Goal: Complete application form

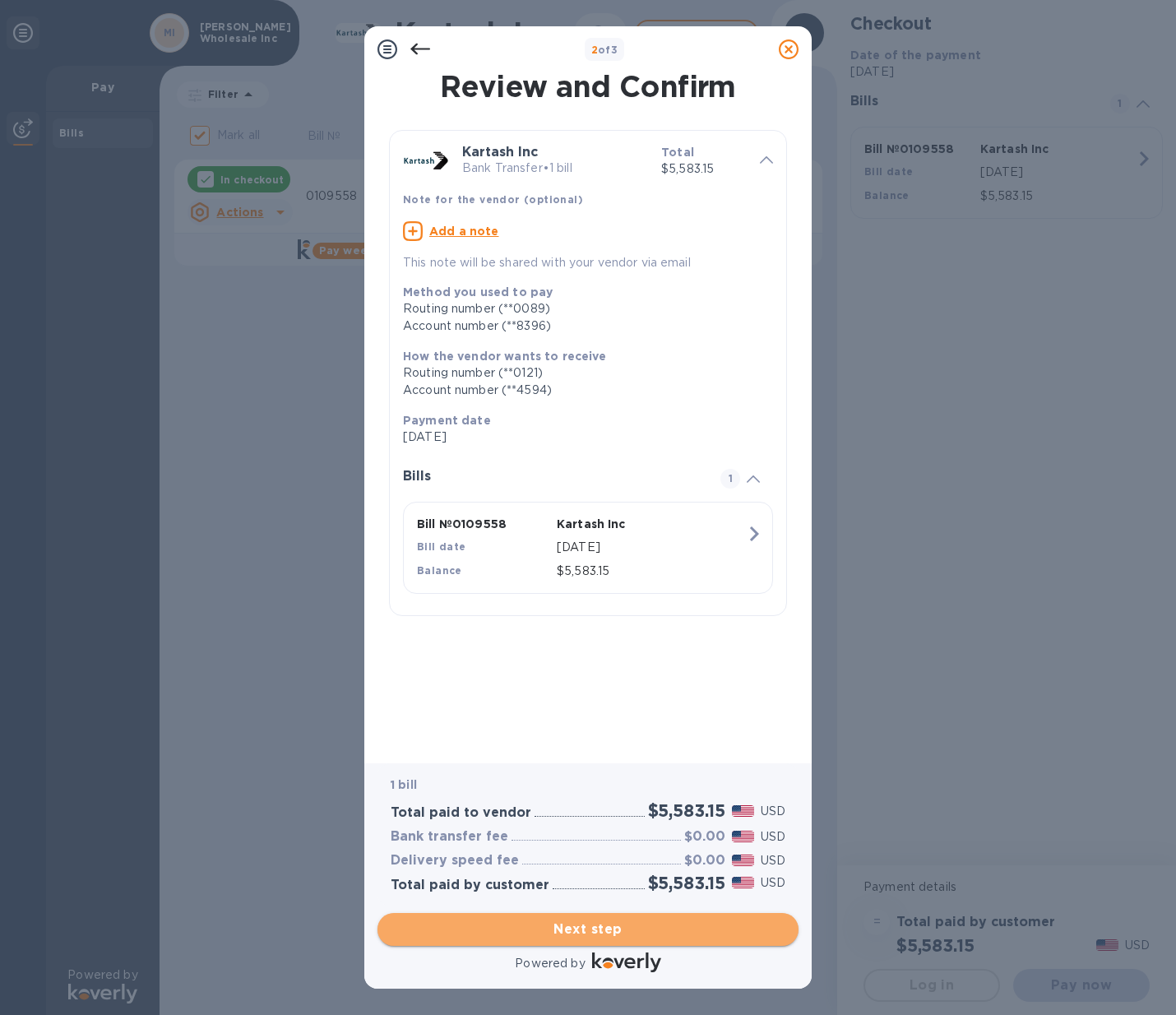
click at [623, 933] on span "Next step" at bounding box center [588, 929] width 395 height 20
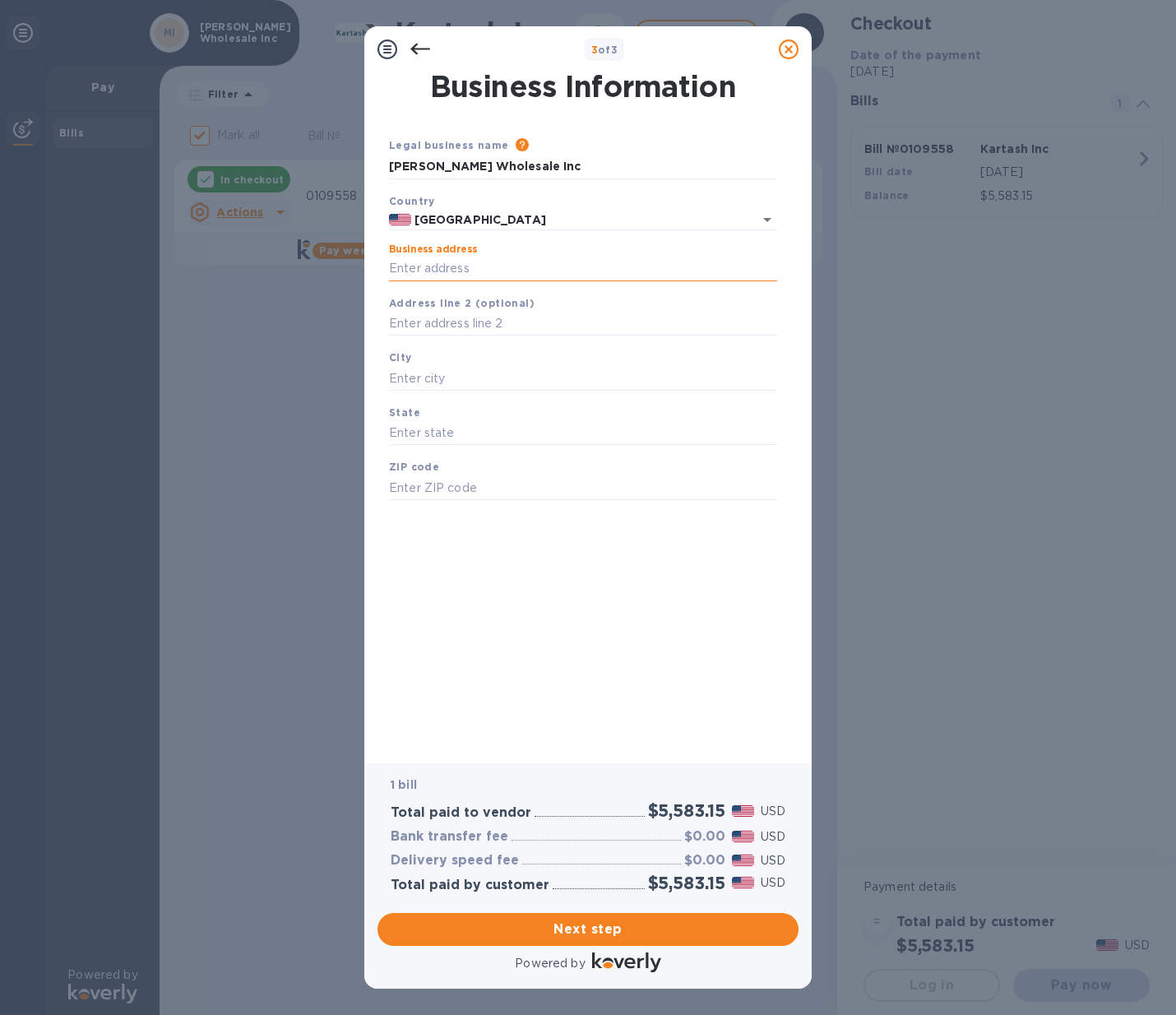
click at [412, 271] on input "Business address" at bounding box center [583, 268] width 388 height 25
type input "[STREET_ADDRESS]"
click at [431, 362] on div "City" at bounding box center [582, 370] width 401 height 55
click at [427, 375] on input "text" at bounding box center [583, 378] width 388 height 25
type input "b"
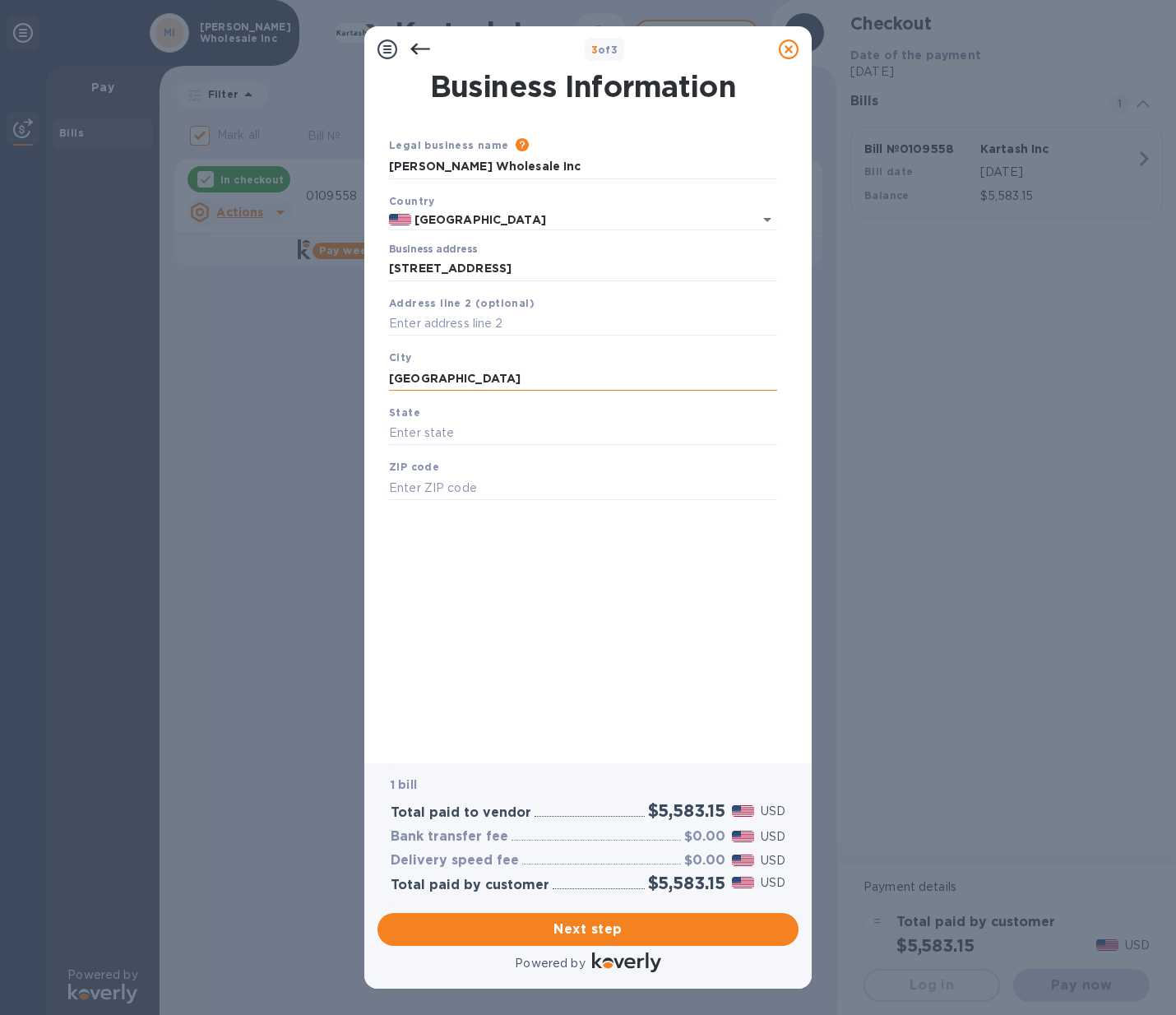
type input "[GEOGRAPHIC_DATA]"
type input "n"
type input "NY"
type input "11220"
click at [619, 925] on span "Next step" at bounding box center [588, 929] width 395 height 20
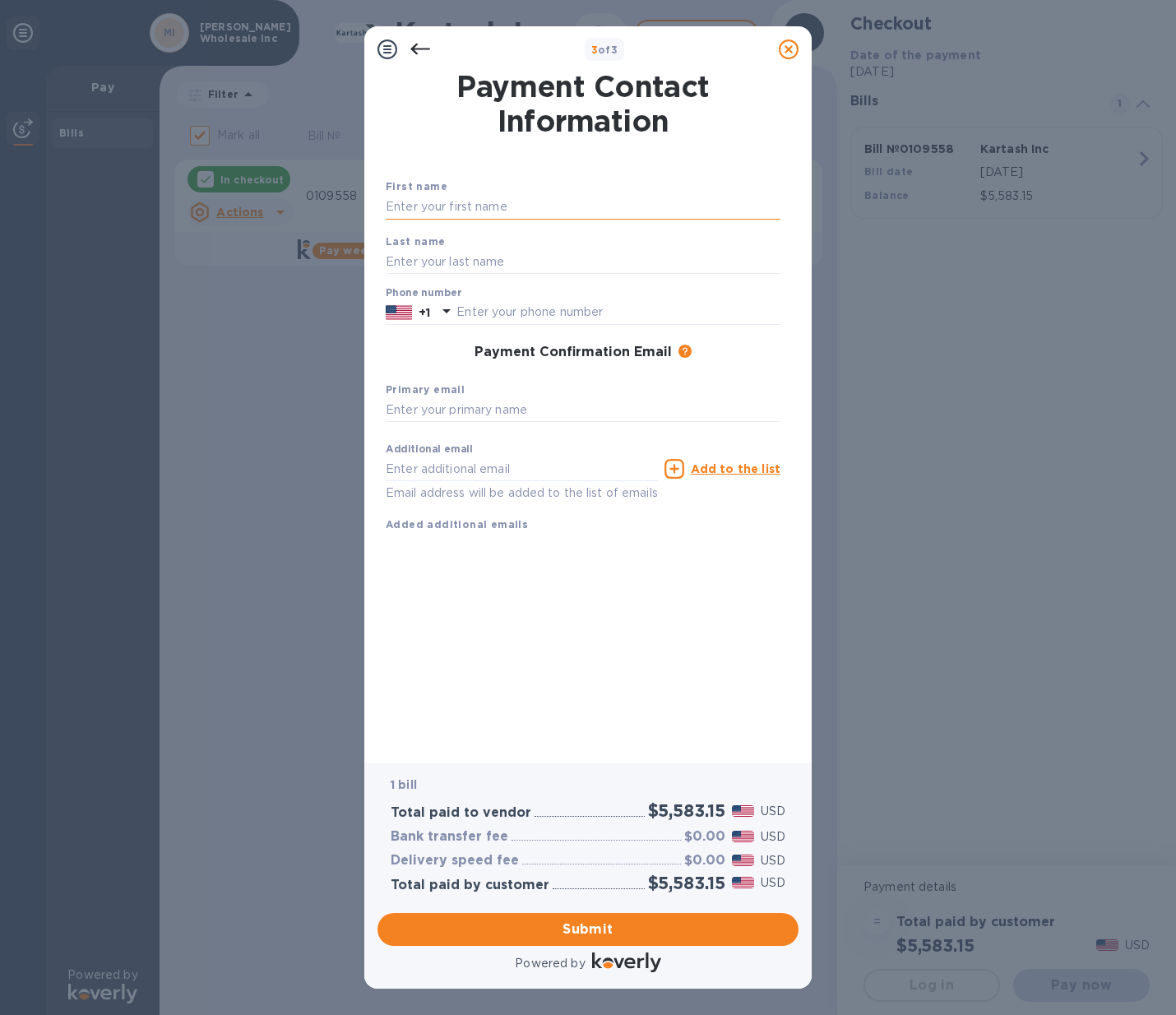
click at [421, 206] on input "text" at bounding box center [583, 207] width 395 height 25
type input "[PERSON_NAME]"
type input "Novikova"
type input "7184928492"
type input "[PERSON_NAME][EMAIL_ADDRESS][DOMAIN_NAME]"
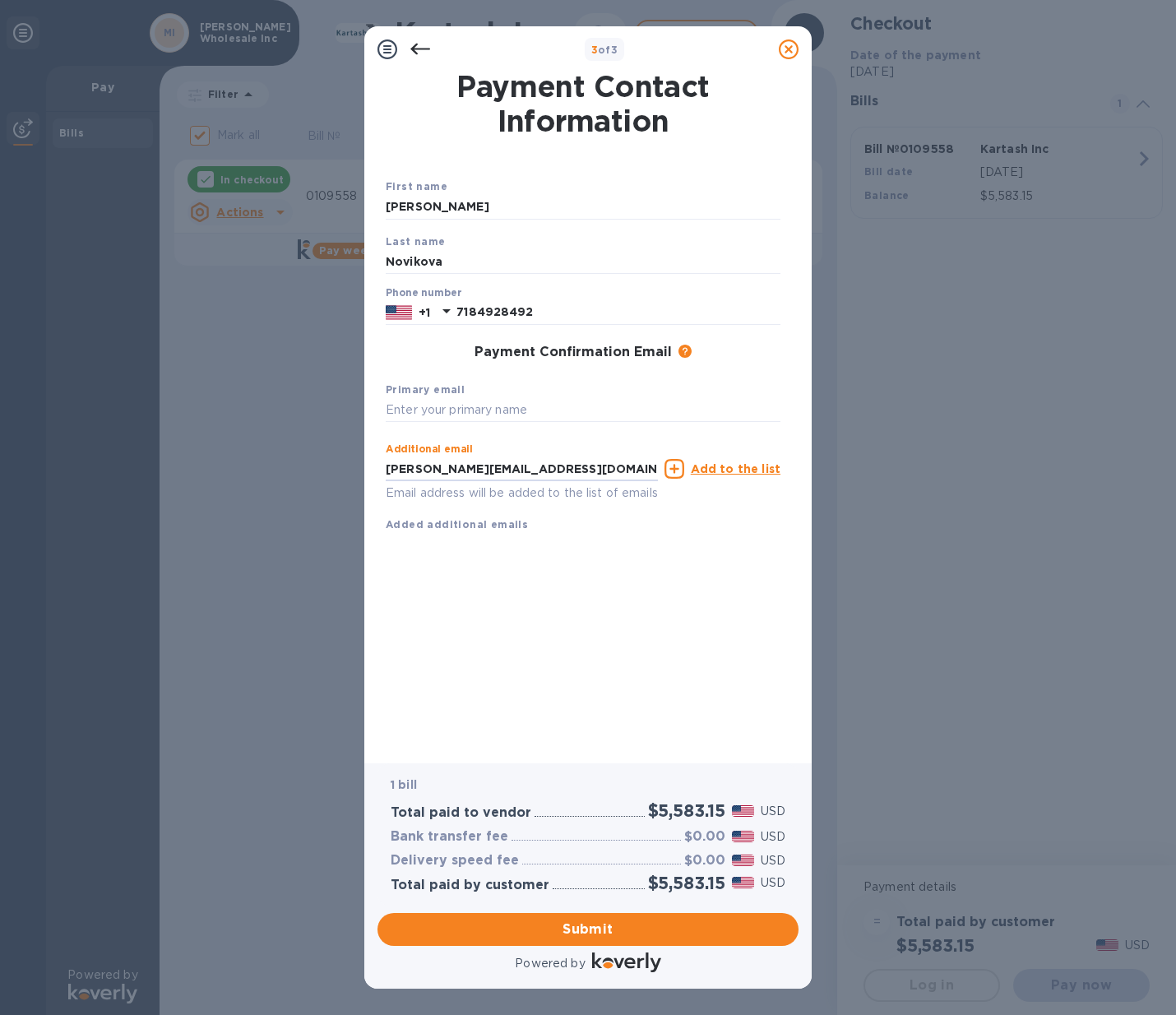
drag, startPoint x: 554, startPoint y: 473, endPoint x: 299, endPoint y: 483, distance: 255.2
click at [299, 483] on div "3 of 3 Payment Contact Information First name [PERSON_NAME] Last name [PERSON_N…" at bounding box center [588, 508] width 1176 height 1015
click at [464, 399] on input "text" at bounding box center [583, 410] width 395 height 25
paste input "[PERSON_NAME][EMAIL_ADDRESS][DOMAIN_NAME]"
type input "[PERSON_NAME][EMAIL_ADDRESS][DOMAIN_NAME]"
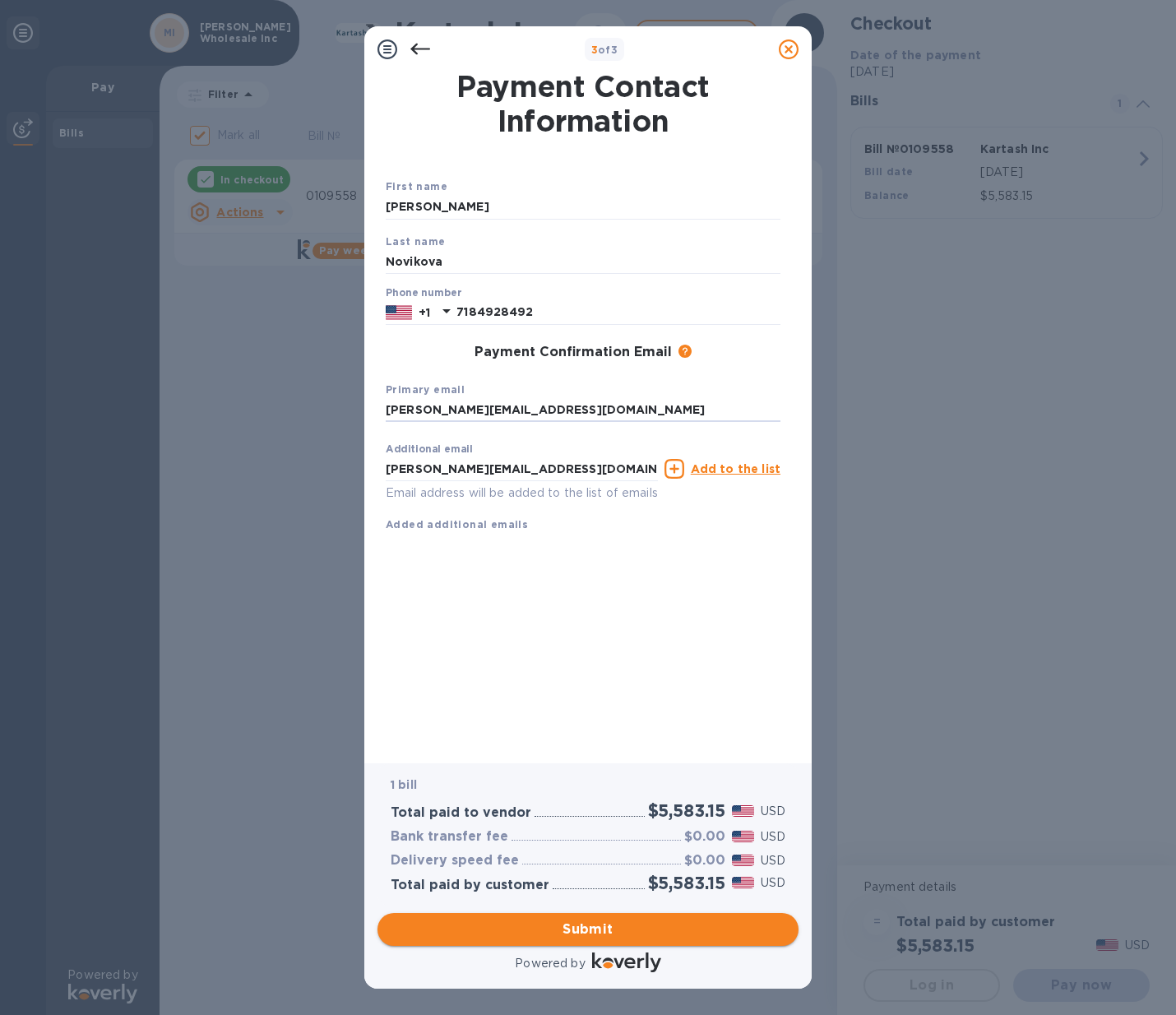
click at [626, 921] on span "Submit" at bounding box center [588, 929] width 395 height 20
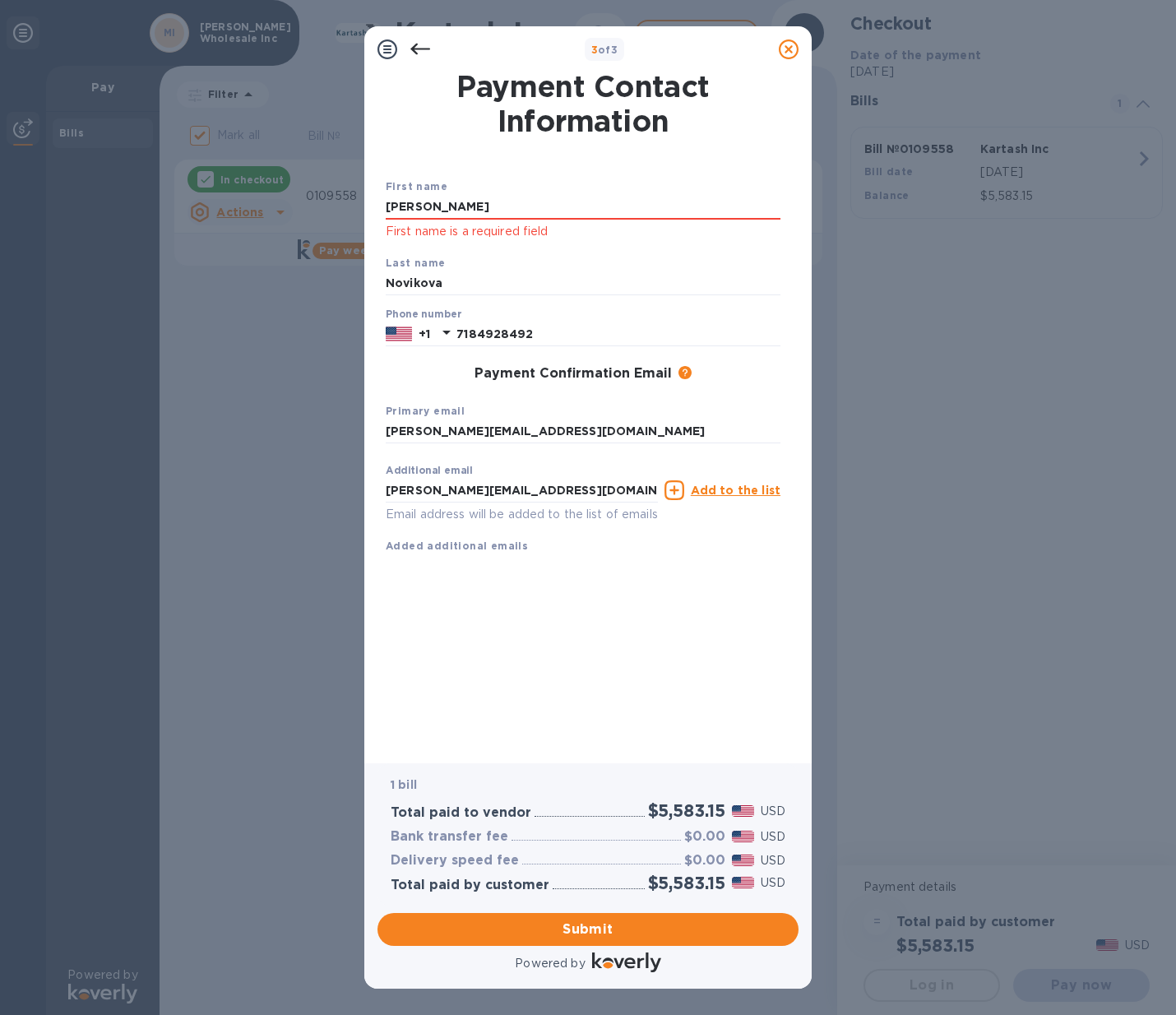
drag, startPoint x: 438, startPoint y: 202, endPoint x: 220, endPoint y: 221, distance: 218.8
click at [251, 220] on div "3 of 3 Payment Contact Information First name [PERSON_NAME] First name is a req…" at bounding box center [588, 508] width 1176 height 1015
type input "[PERSON_NAME]"
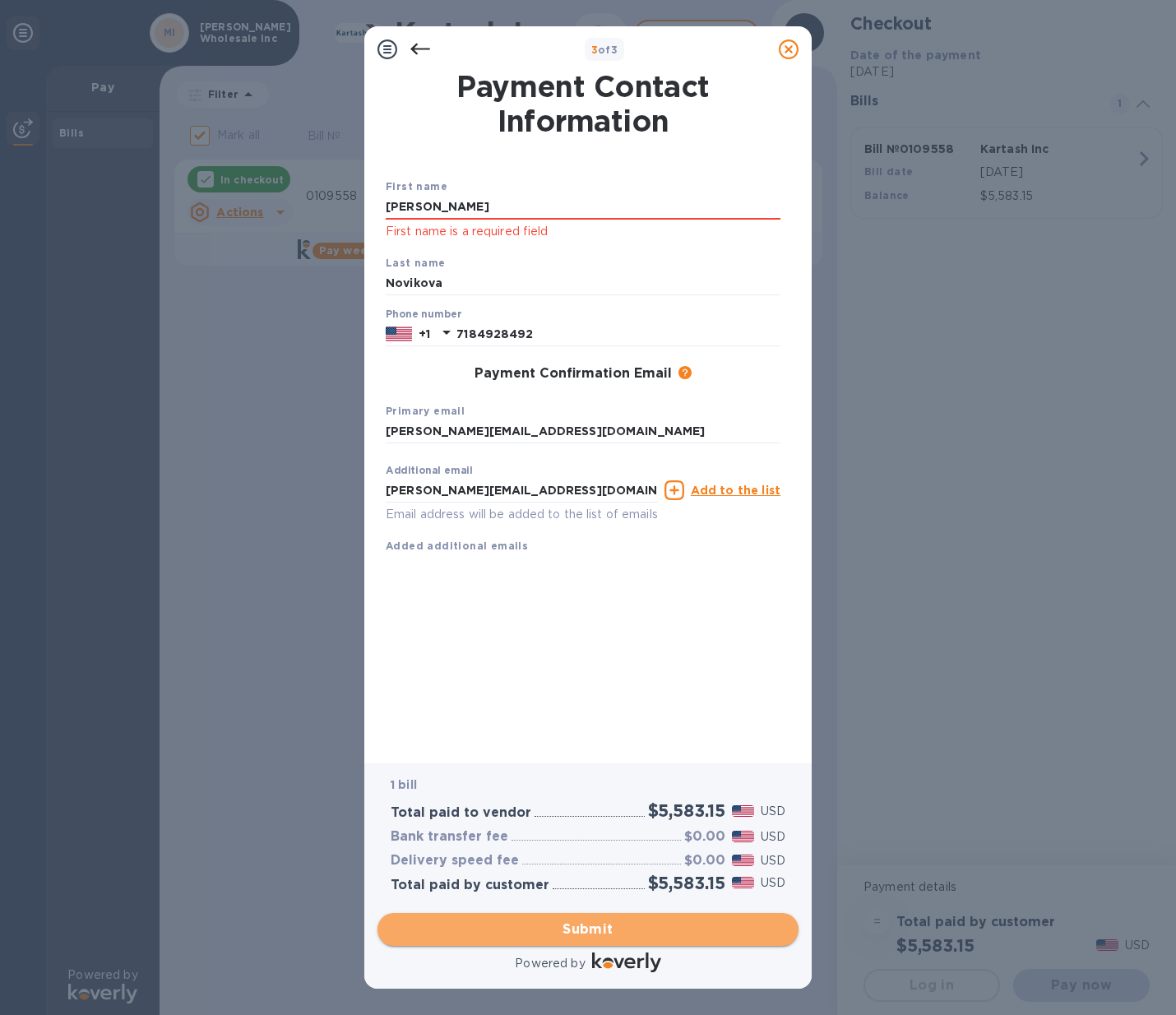
click at [651, 930] on span "Submit" at bounding box center [588, 929] width 395 height 20
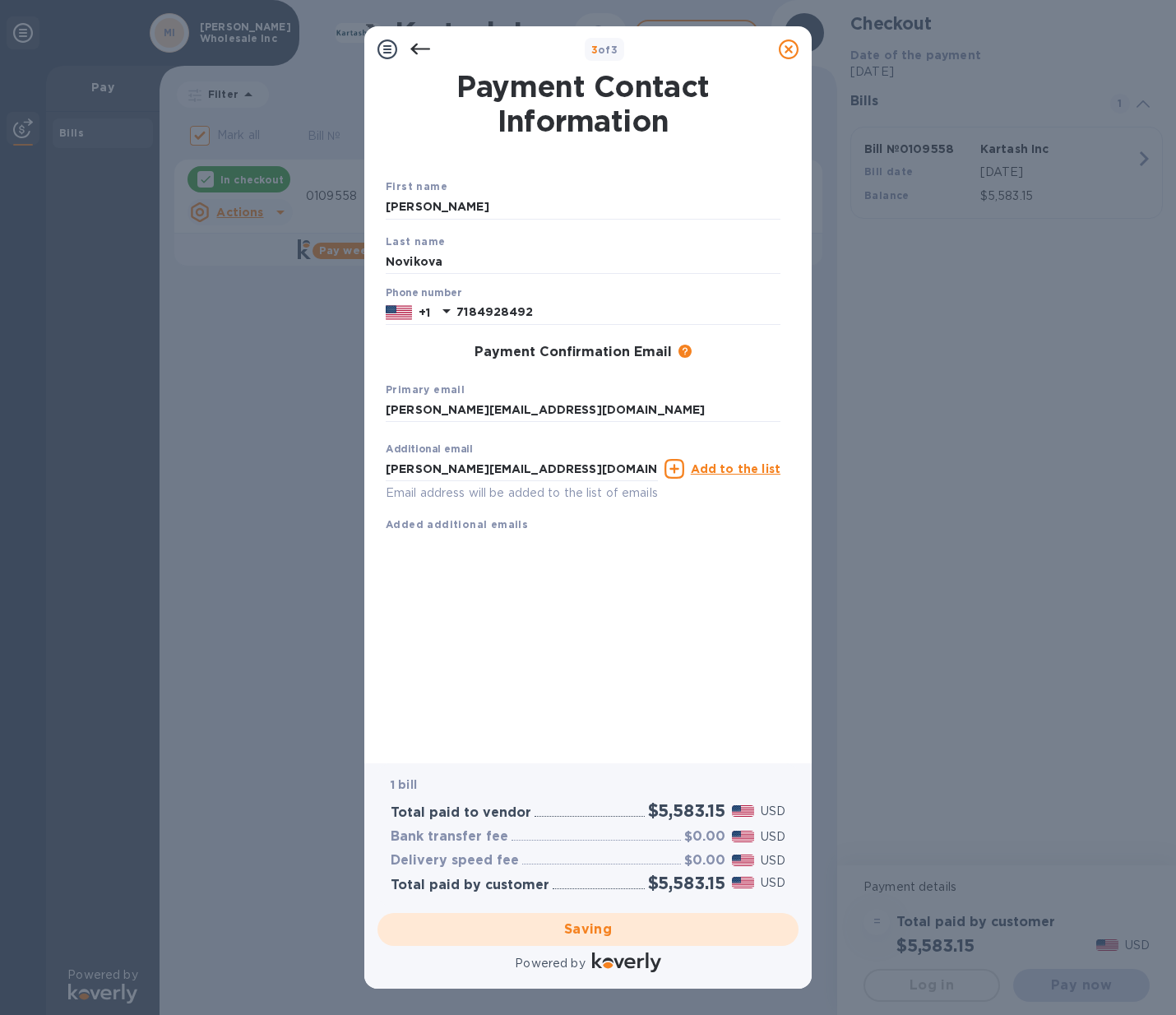
checkbox input "false"
